Goal: Navigation & Orientation: Find specific page/section

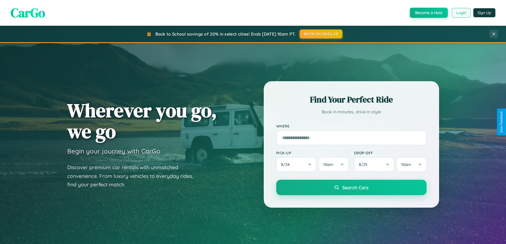
click at [461, 13] on button "Login" at bounding box center [461, 13] width 19 height 10
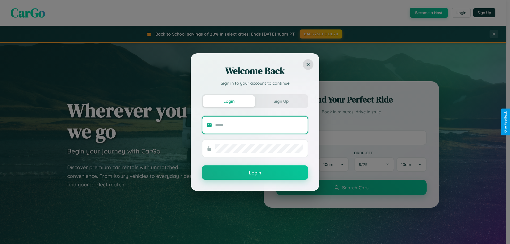
click at [259, 125] on input "text" at bounding box center [259, 125] width 88 height 8
type input "**********"
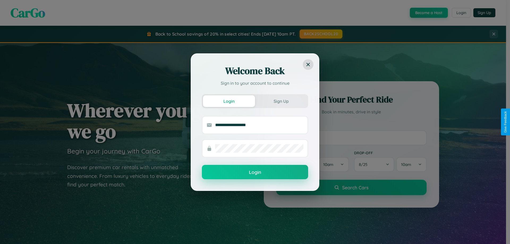
click at [255, 172] on button "Login" at bounding box center [255, 172] width 106 height 14
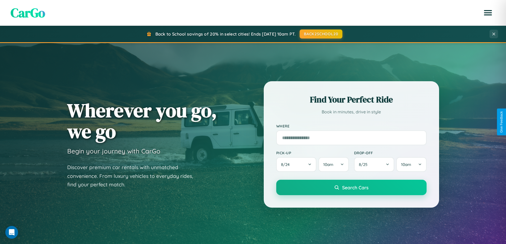
scroll to position [229, 0]
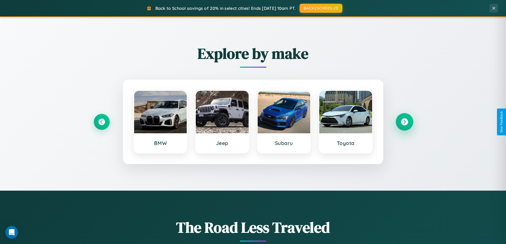
click at [404, 122] on icon at bounding box center [404, 121] width 7 height 7
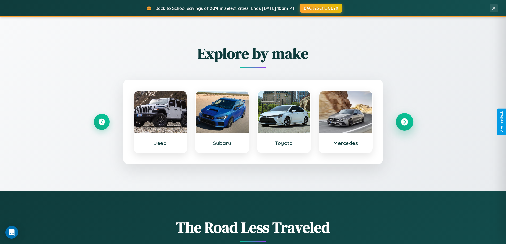
click at [404, 122] on icon at bounding box center [404, 121] width 7 height 7
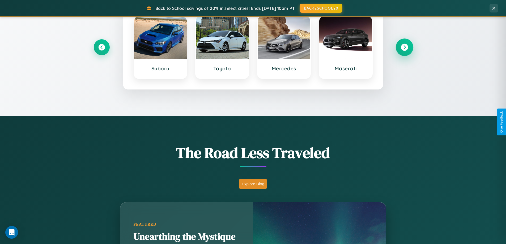
scroll to position [1021, 0]
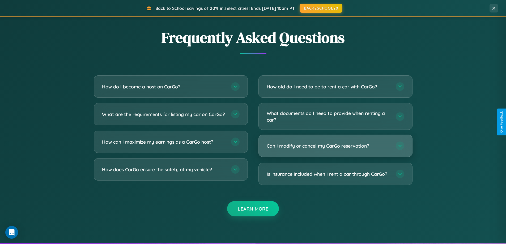
click at [335, 146] on h3 "Can I modify or cancel my CarGo reservation?" at bounding box center [329, 146] width 124 height 7
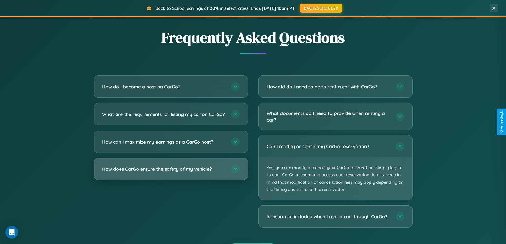
click at [170, 172] on h3 "How does CarGo ensure the safety of my vehicle?" at bounding box center [164, 169] width 124 height 7
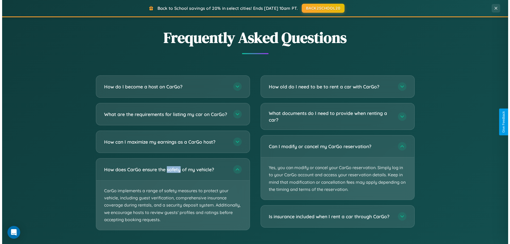
scroll to position [0, 0]
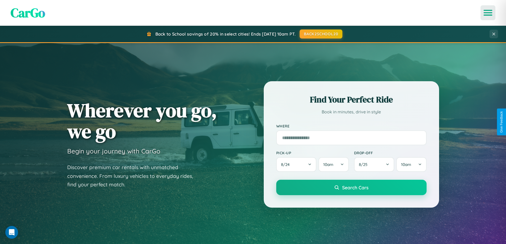
click at [488, 13] on icon "Open menu" at bounding box center [488, 12] width 8 height 5
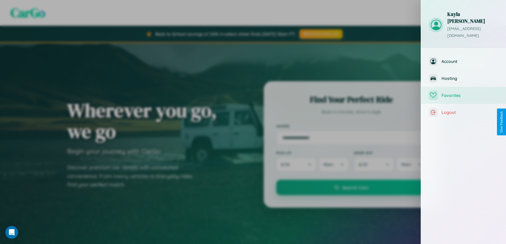
click at [463, 93] on span "Favorites" at bounding box center [469, 95] width 57 height 5
